Goal: Task Accomplishment & Management: Complete application form

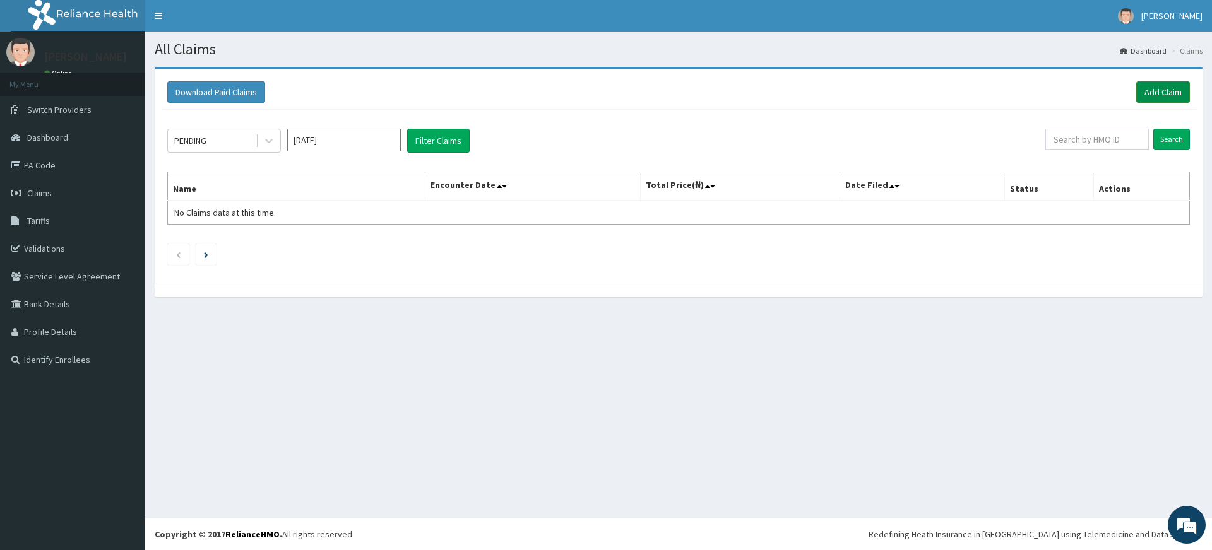
click at [1170, 90] on link "Add Claim" at bounding box center [1163, 91] width 54 height 21
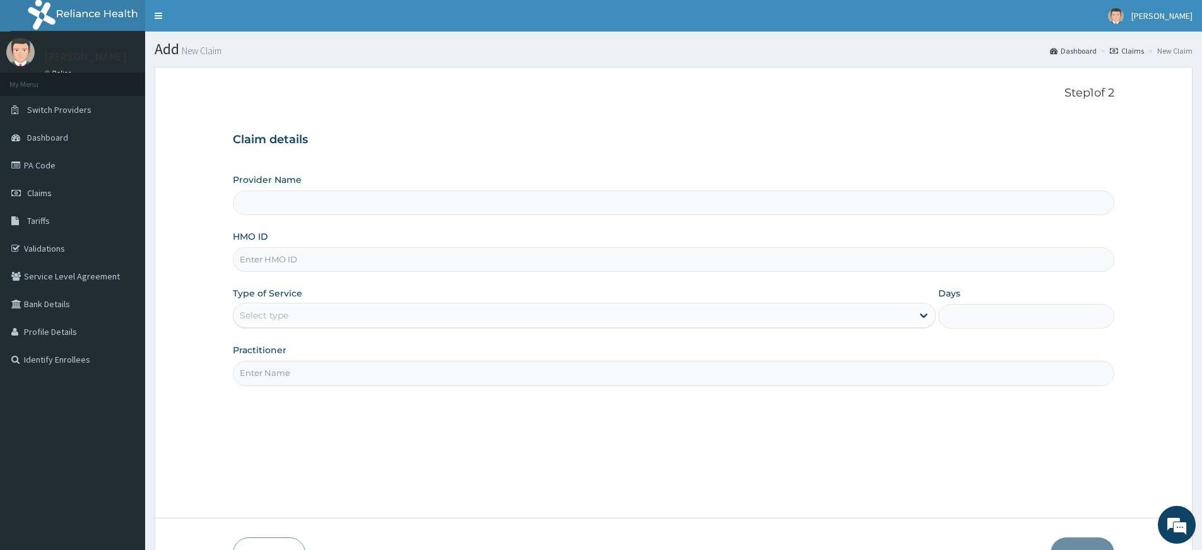
click at [313, 349] on div "Practitioner" at bounding box center [674, 365] width 882 height 42
click at [311, 364] on input "Practitioner" at bounding box center [674, 373] width 882 height 25
type input "pure fitness africa"
click at [347, 253] on input "HMO ID" at bounding box center [674, 259] width 882 height 25
click at [271, 311] on div "Select type" at bounding box center [264, 315] width 49 height 13
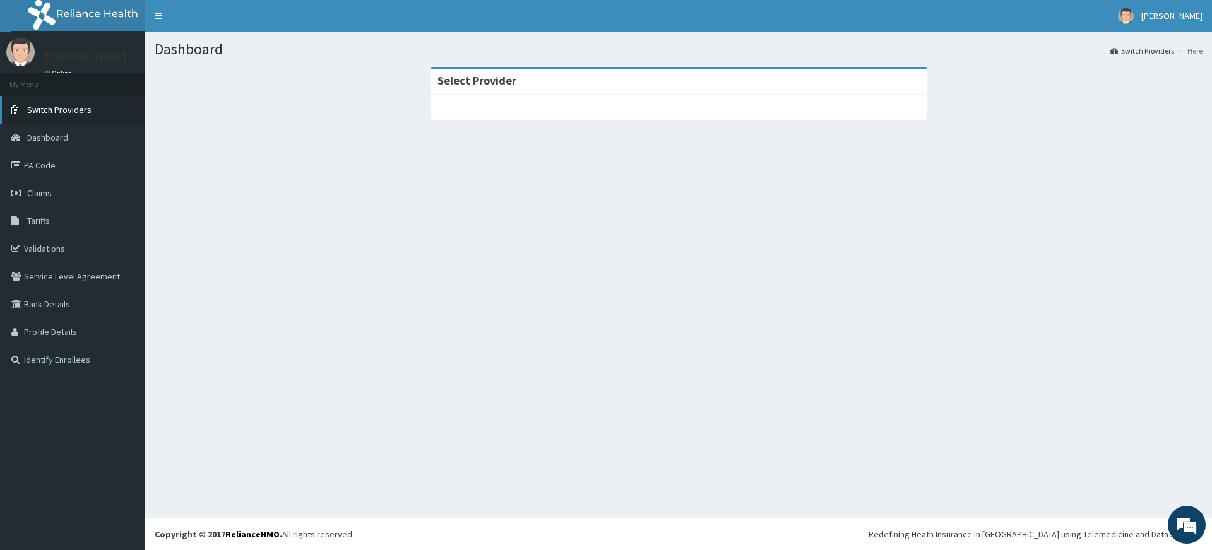
click at [106, 109] on link "Switch Providers" at bounding box center [72, 110] width 145 height 28
